Goal: Information Seeking & Learning: Learn about a topic

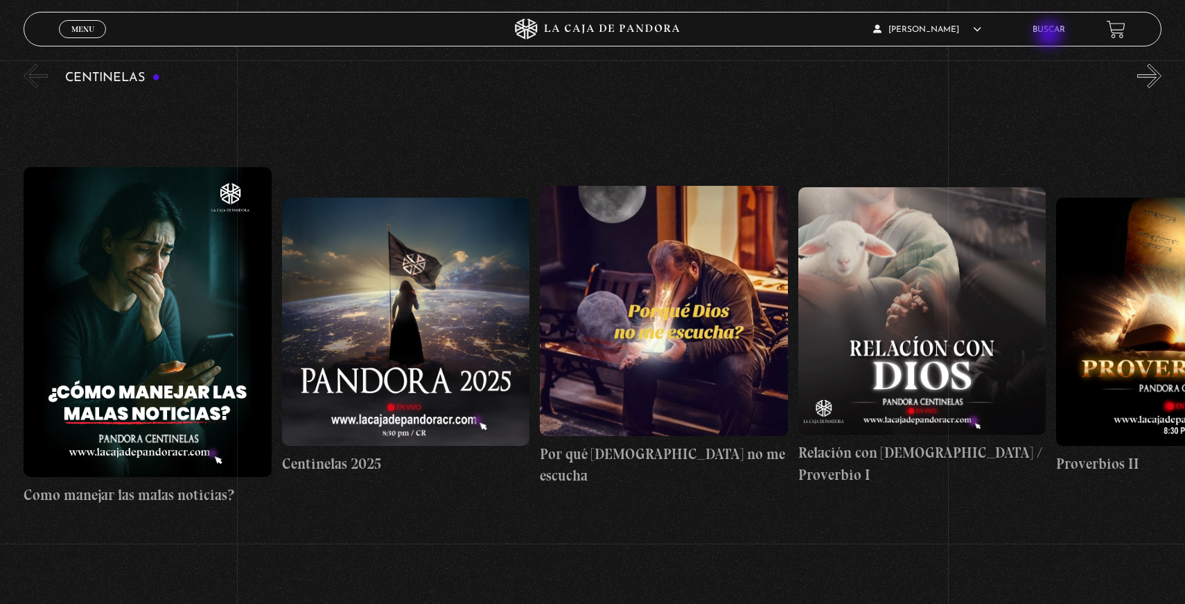
click at [1051, 35] on li "Buscar" at bounding box center [1049, 29] width 33 height 21
click at [1050, 31] on link "Buscar" at bounding box center [1049, 30] width 33 height 8
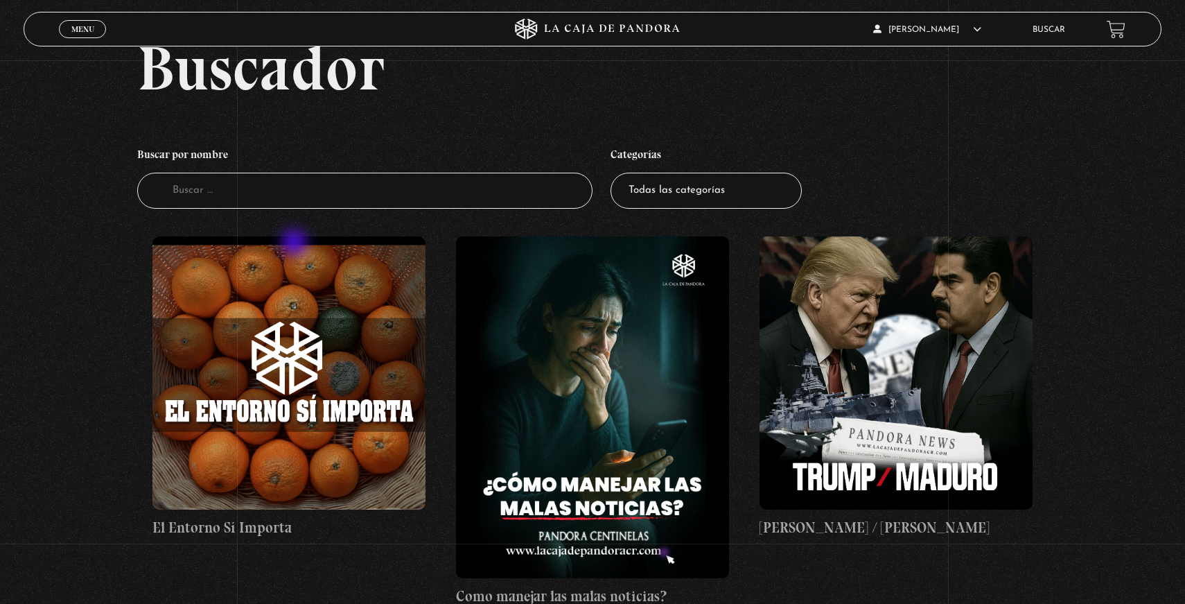
scroll to position [76, 0]
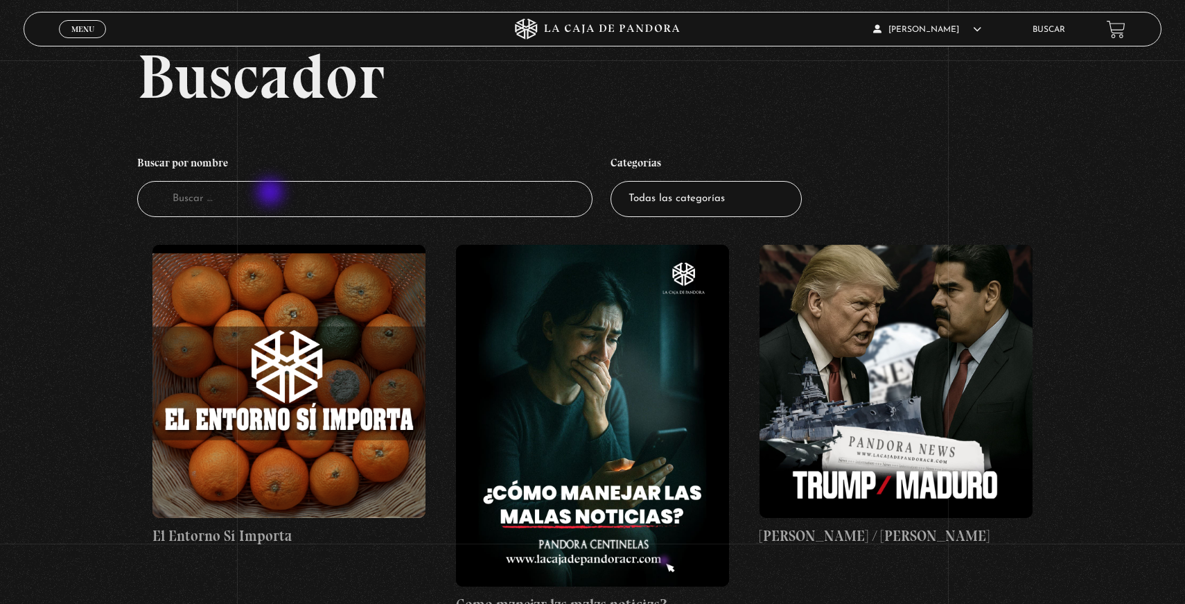
click at [272, 194] on input "Buscador" at bounding box center [364, 199] width 455 height 37
type input "corazon"
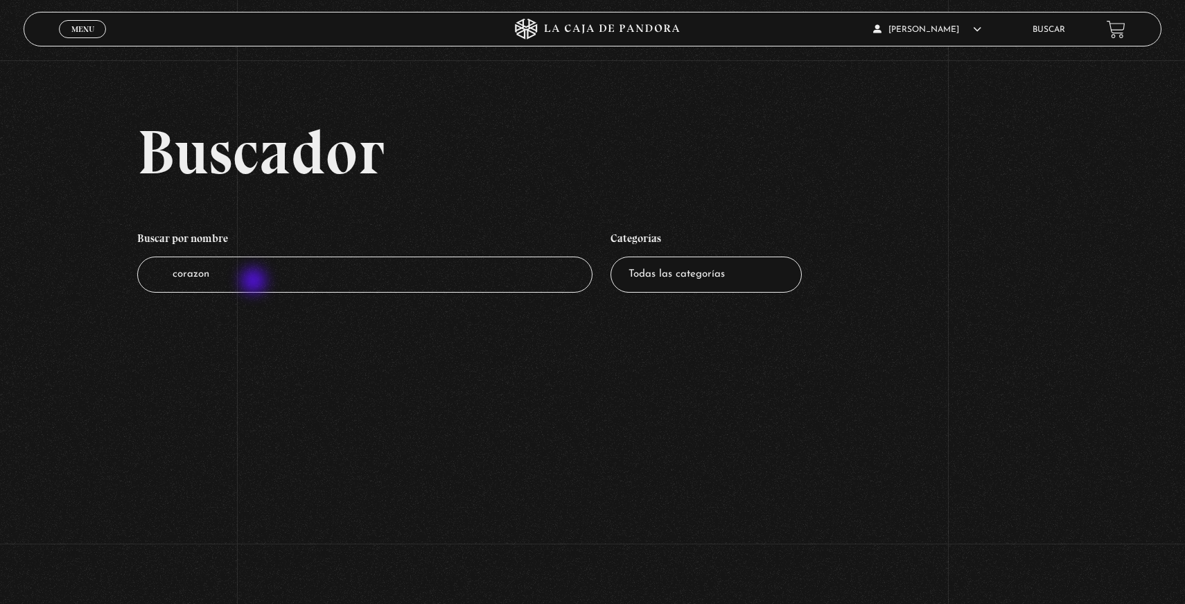
click at [254, 282] on input "corazon" at bounding box center [364, 274] width 455 height 37
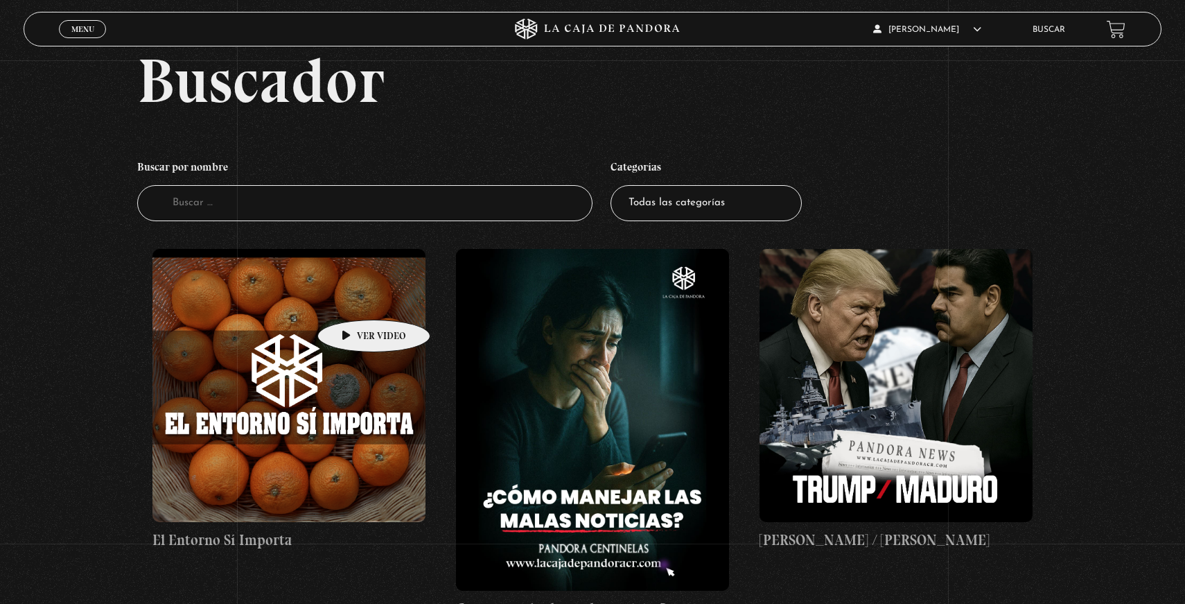
scroll to position [68, 0]
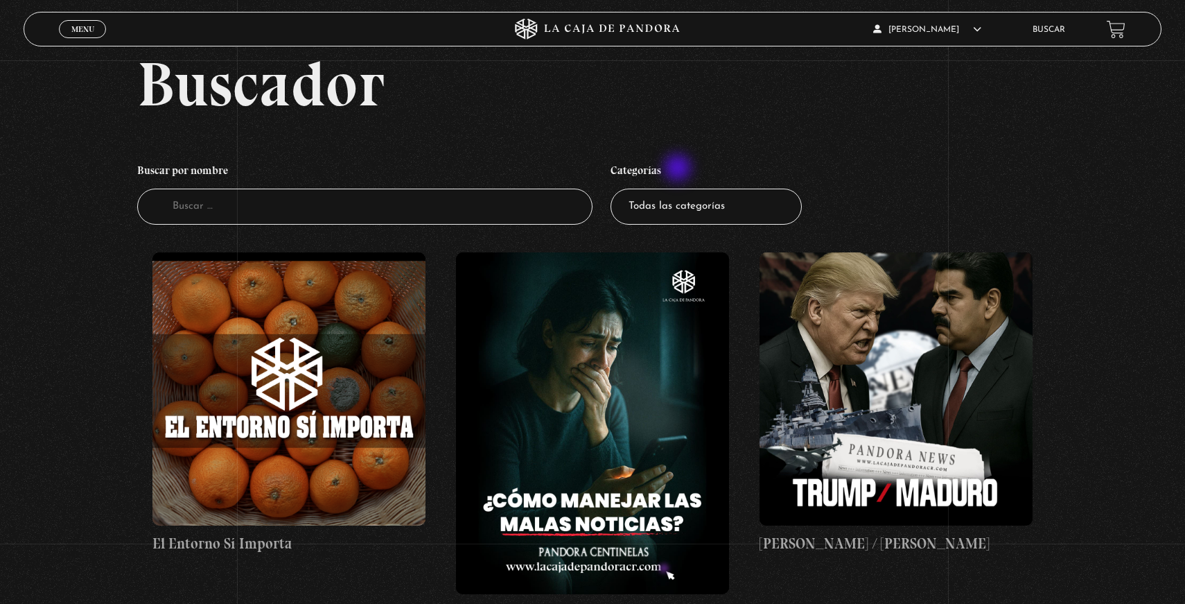
click at [686, 210] on select "Todas las categorías 11:11 Humanitario (1) Amo los Lunes (4) Análisis de series…" at bounding box center [706, 206] width 191 height 37
select select "mundo-espiritual"
click at [611, 188] on select "Todas las categorías 11:11 Humanitario (1) Amo los Lunes (4) Análisis de series…" at bounding box center [706, 206] width 191 height 37
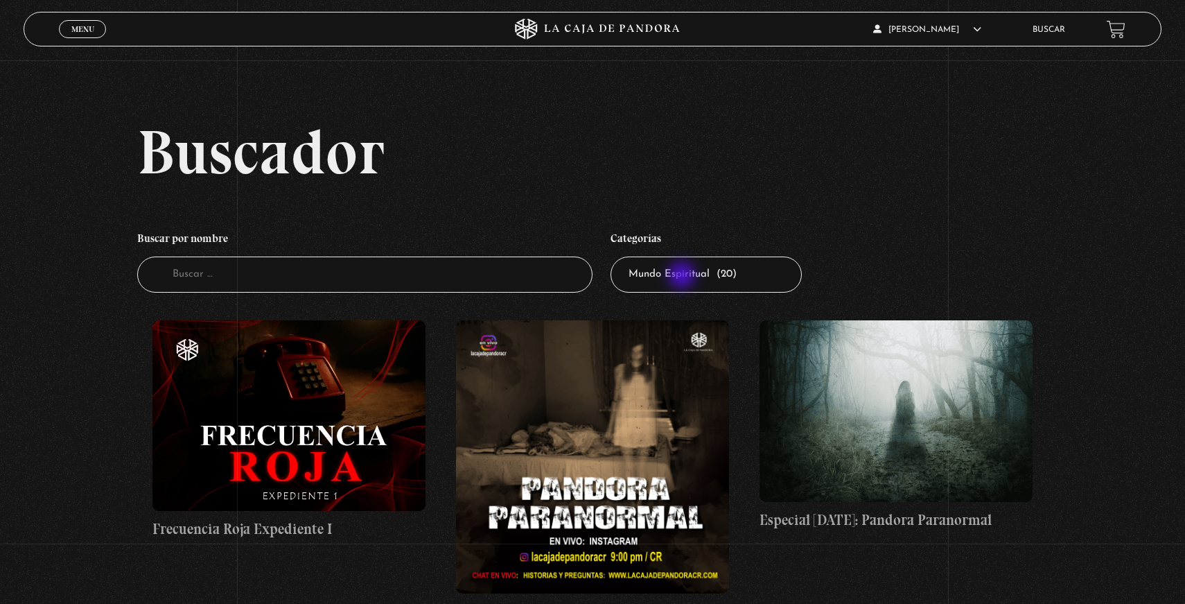
click at [683, 277] on select "Todas las categorías 11:11 Humanitario (1) Amo los Lunes (4) Análisis de series…" at bounding box center [706, 274] width 191 height 37
select select "pandora-bio"
click at [611, 256] on select "Todas las categorías 11:11 Humanitario (1) Amo los Lunes (4) Análisis de series…" at bounding box center [706, 274] width 191 height 37
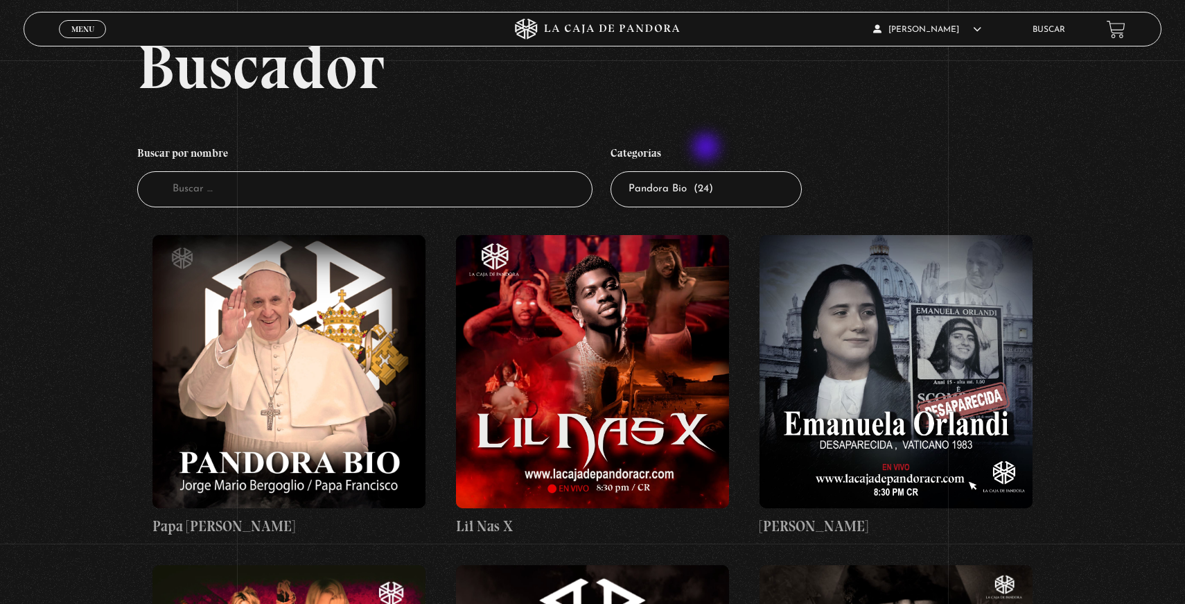
scroll to position [78, 0]
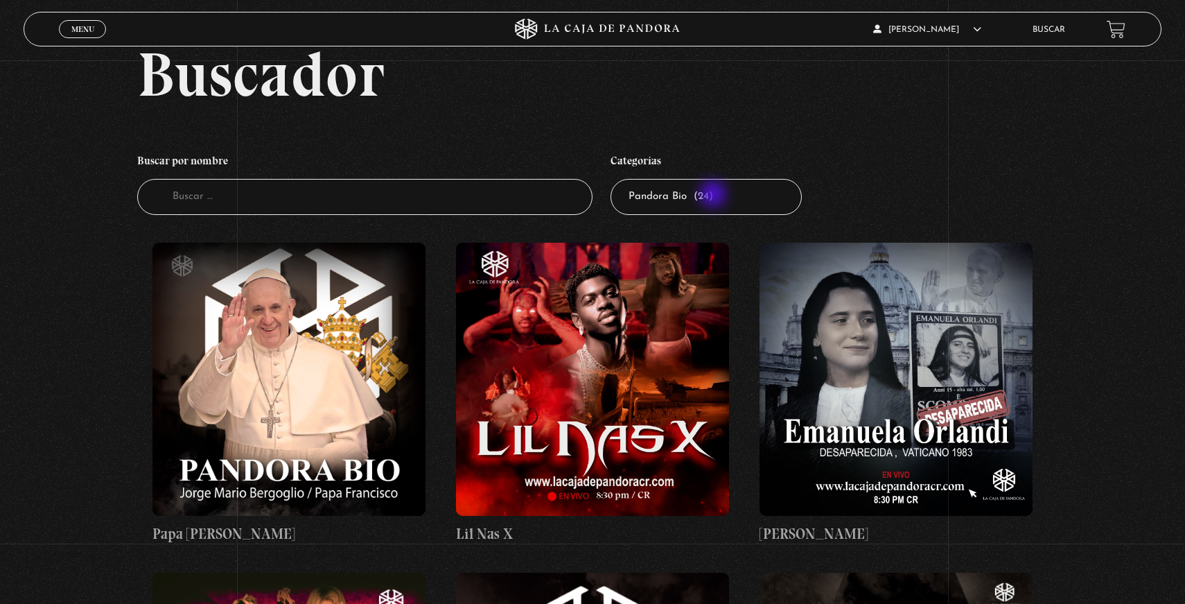
click at [717, 213] on select "Todas las categorías 11:11 Humanitario (1) Amo los Lunes (4) Análisis de series…" at bounding box center [706, 197] width 191 height 37
select select "charlas"
click at [611, 179] on select "Todas las categorías 11:11 Humanitario (1) Amo los Lunes (4) Análisis de series…" at bounding box center [706, 197] width 191 height 37
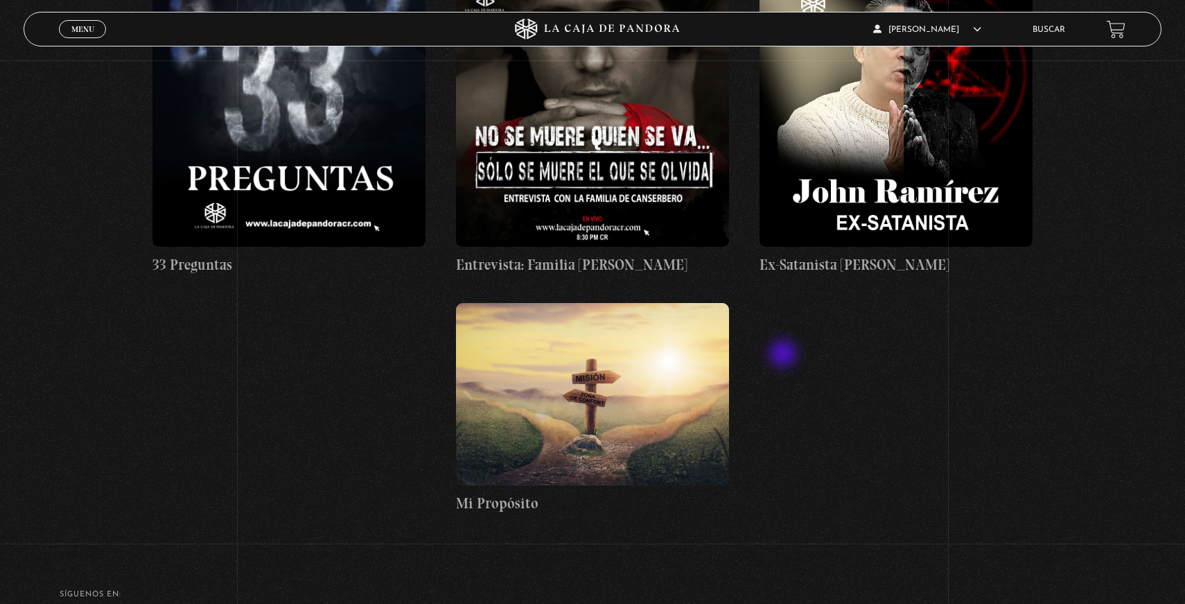
scroll to position [674, 0]
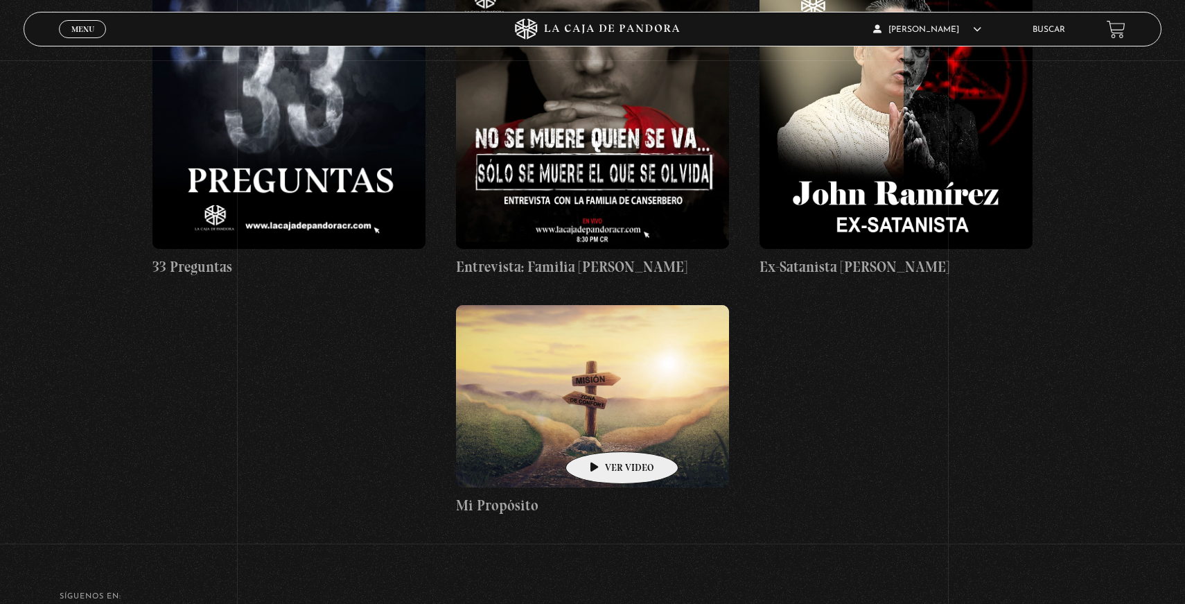
click at [600, 430] on figure at bounding box center [592, 396] width 273 height 182
